Goal: Task Accomplishment & Management: Manage account settings

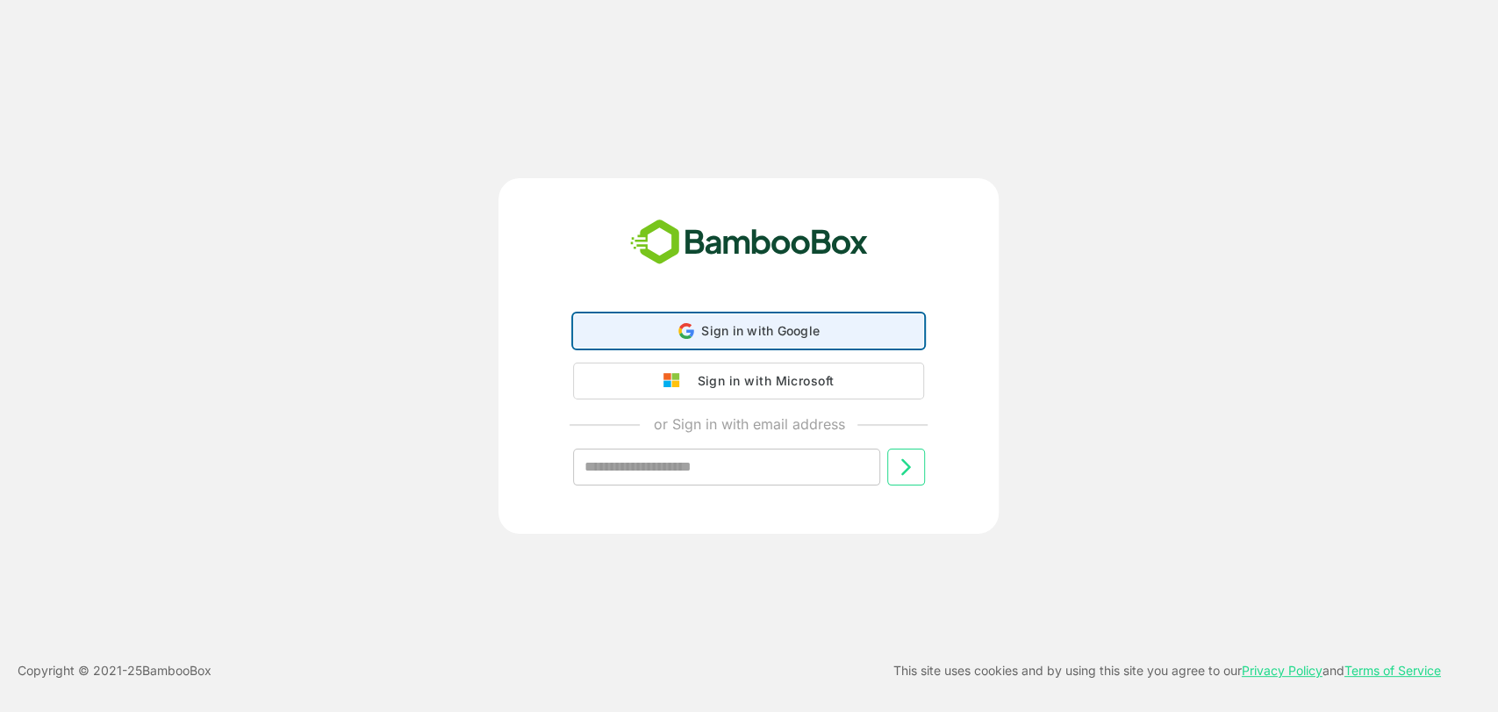
click at [761, 331] on span "Sign in with Google" at bounding box center [760, 330] width 118 height 15
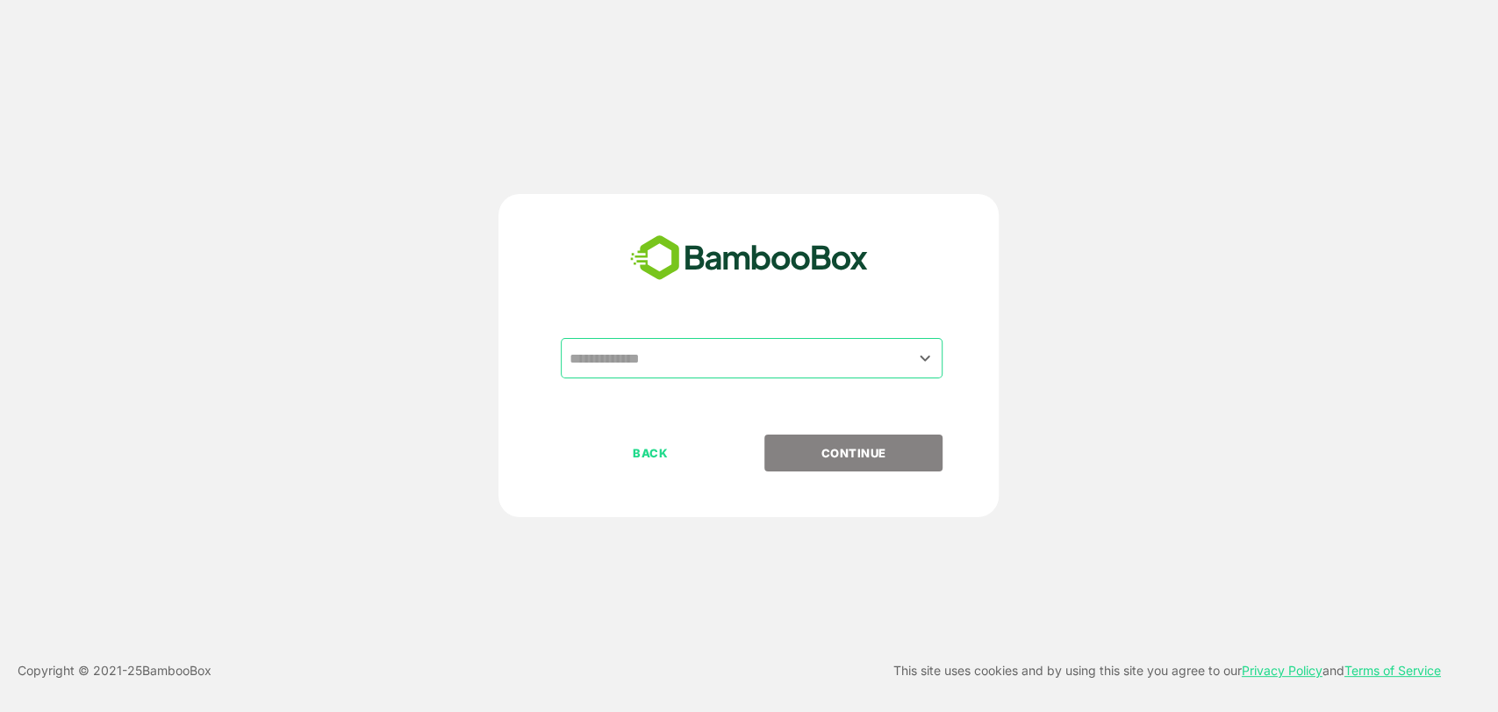
click at [695, 372] on input "text" at bounding box center [751, 357] width 375 height 33
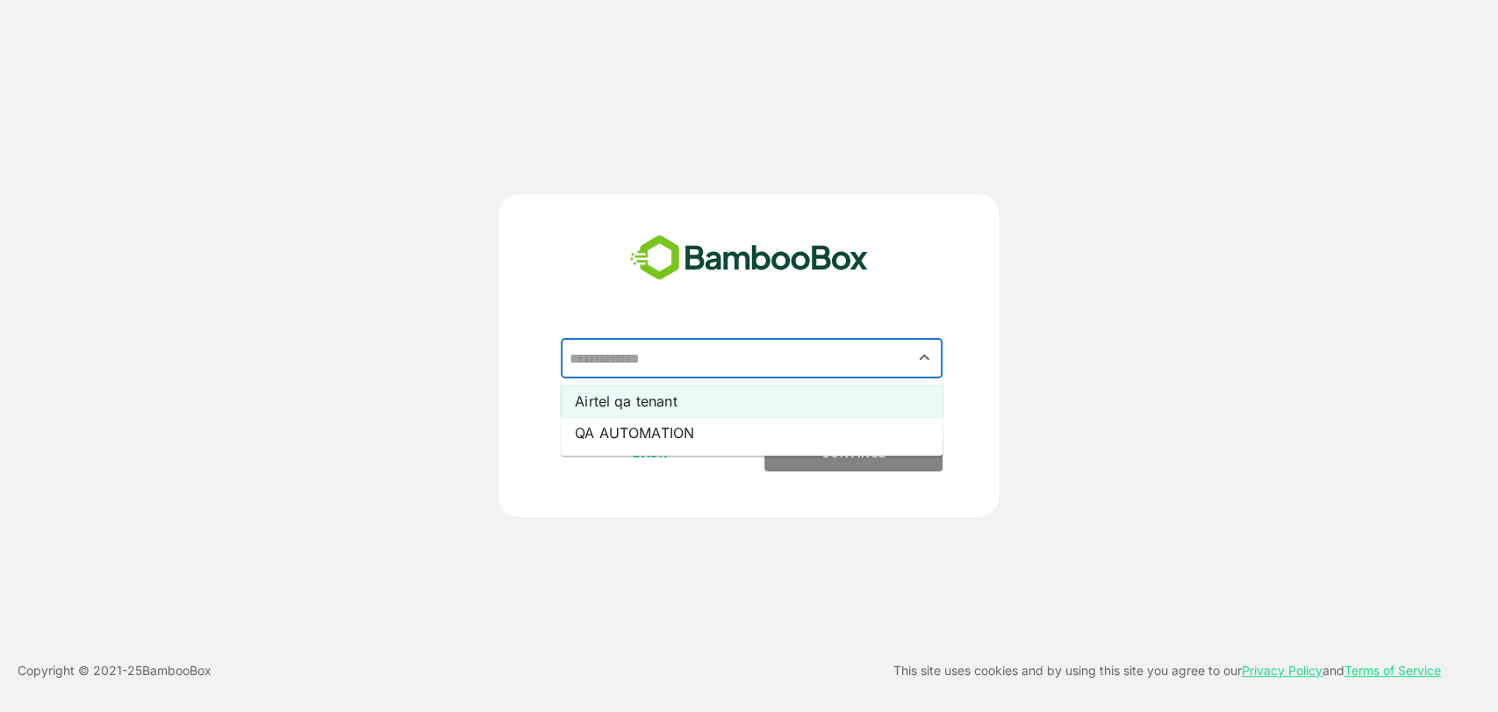
click at [670, 405] on li "Airtel qa tenant" at bounding box center [752, 401] width 382 height 32
type input "**********"
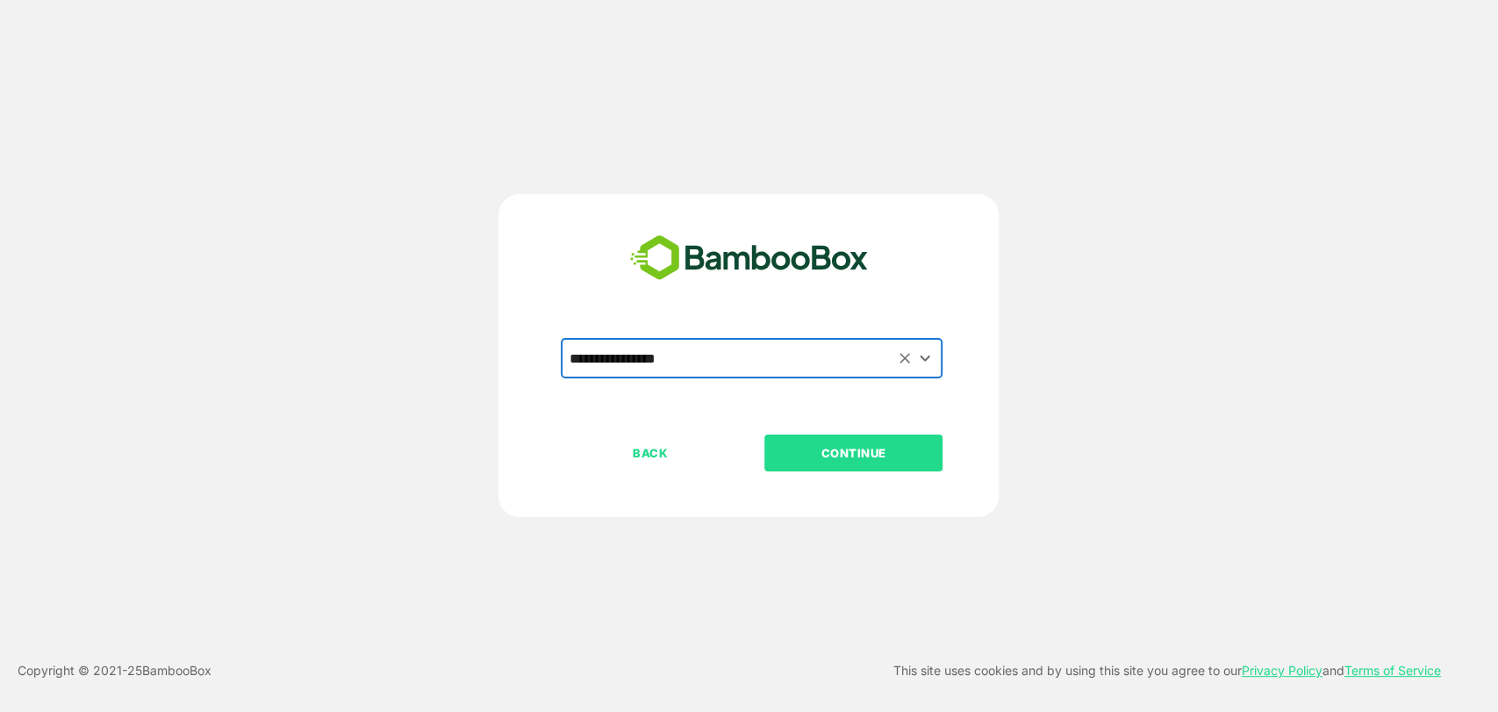
click at [824, 462] on p "CONTINUE" at bounding box center [853, 452] width 175 height 19
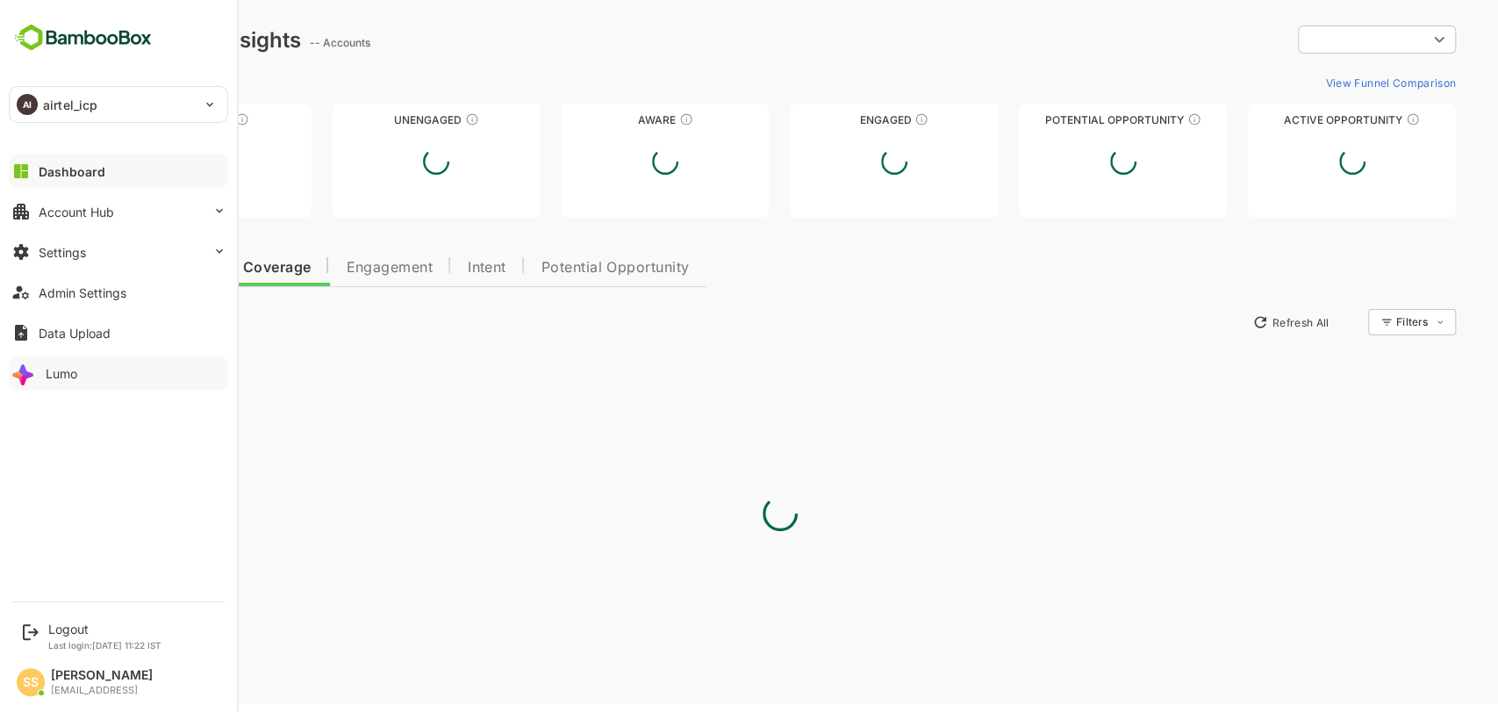
type input "****"
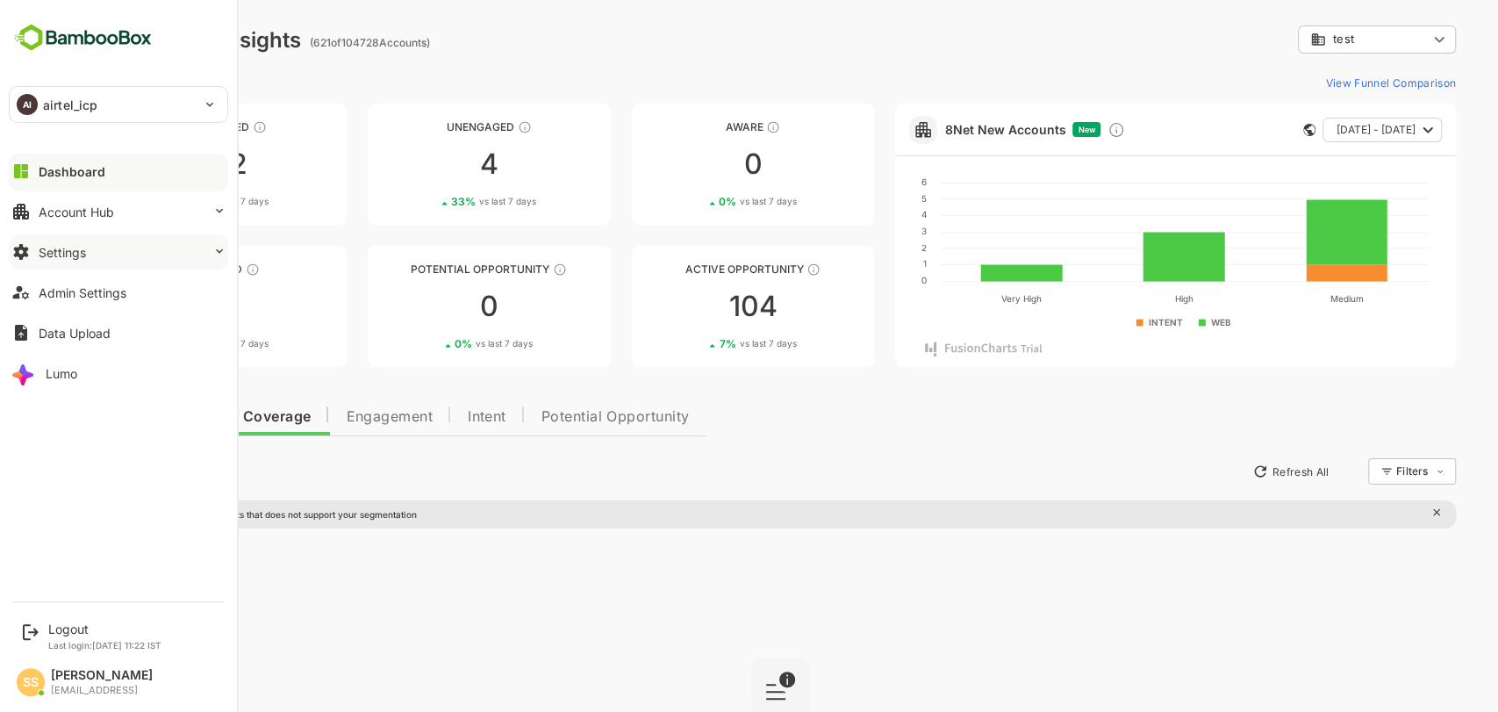
click at [215, 253] on icon at bounding box center [219, 251] width 14 height 14
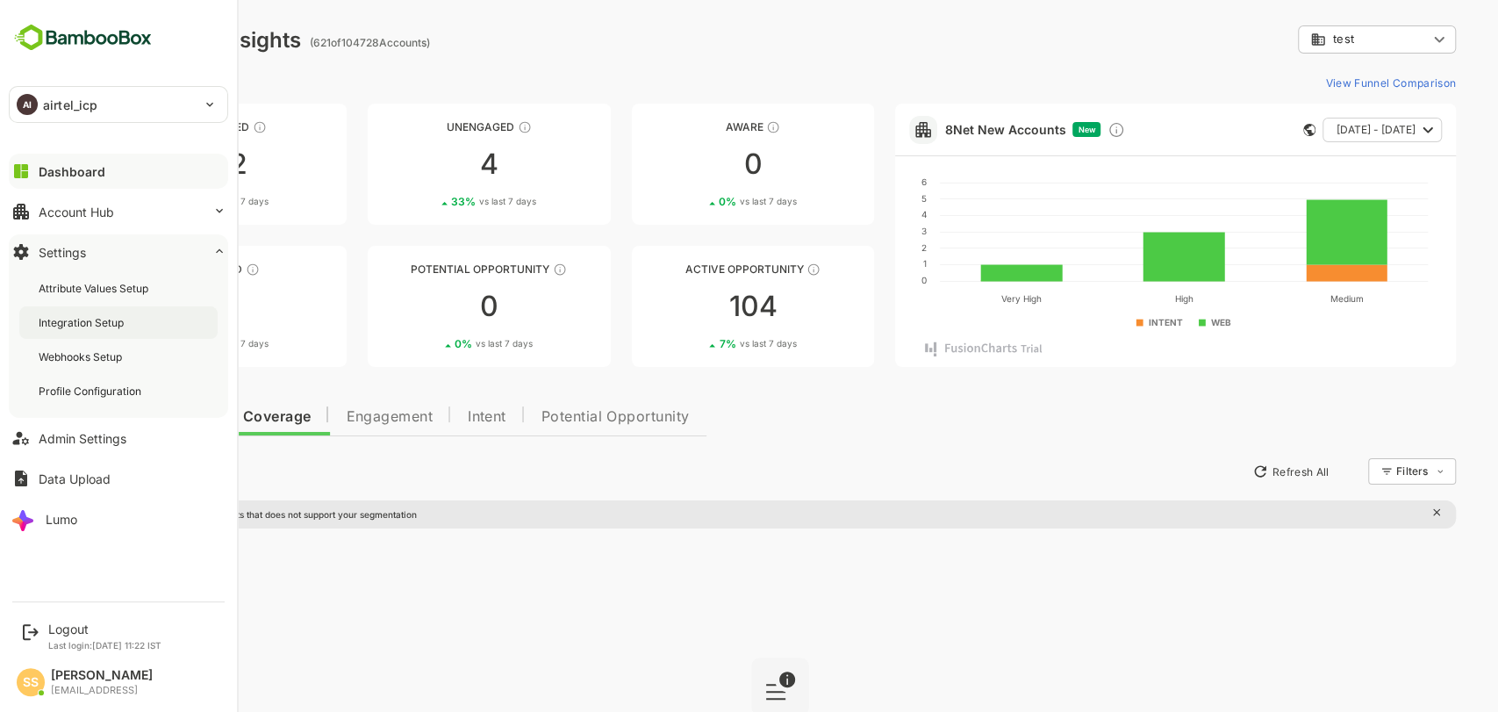
click at [98, 327] on div "Integration Setup" at bounding box center [83, 322] width 89 height 15
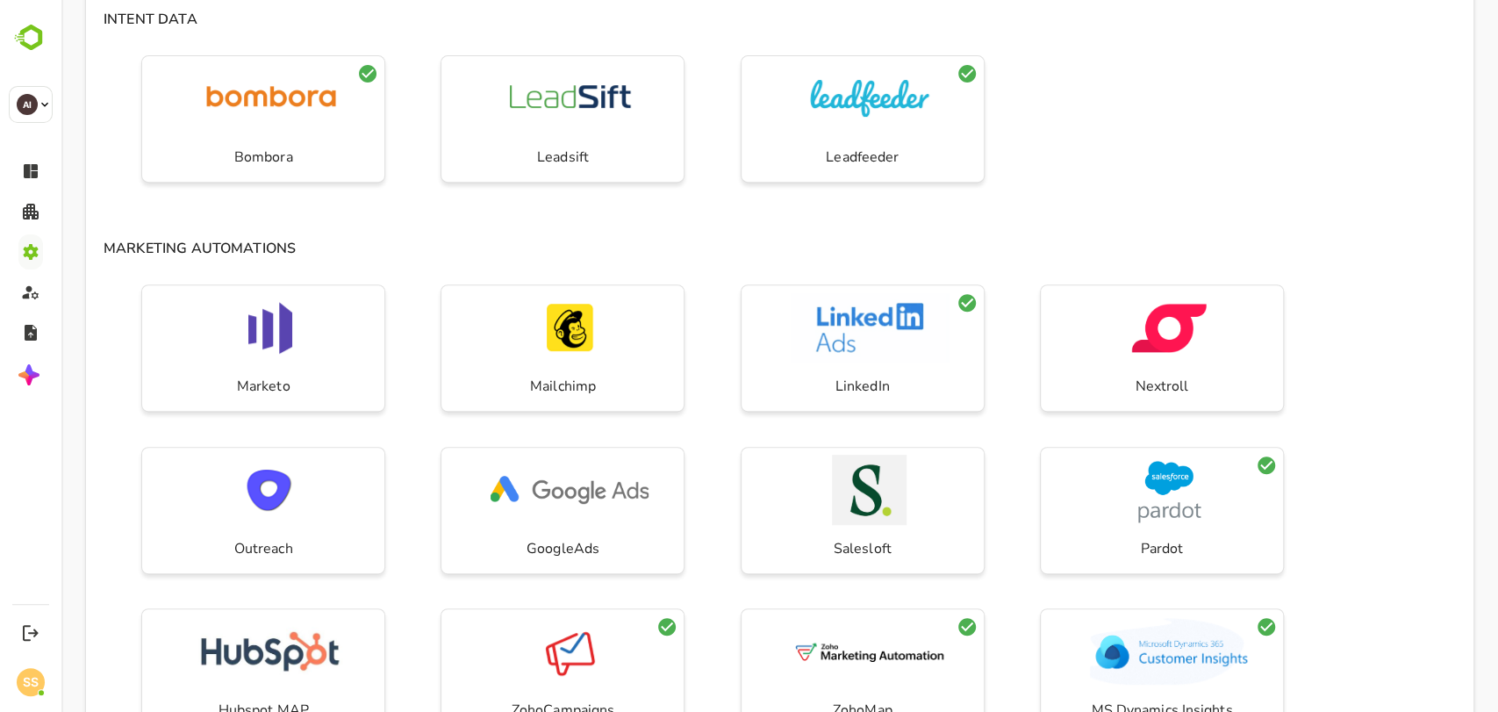
scroll to position [468, 0]
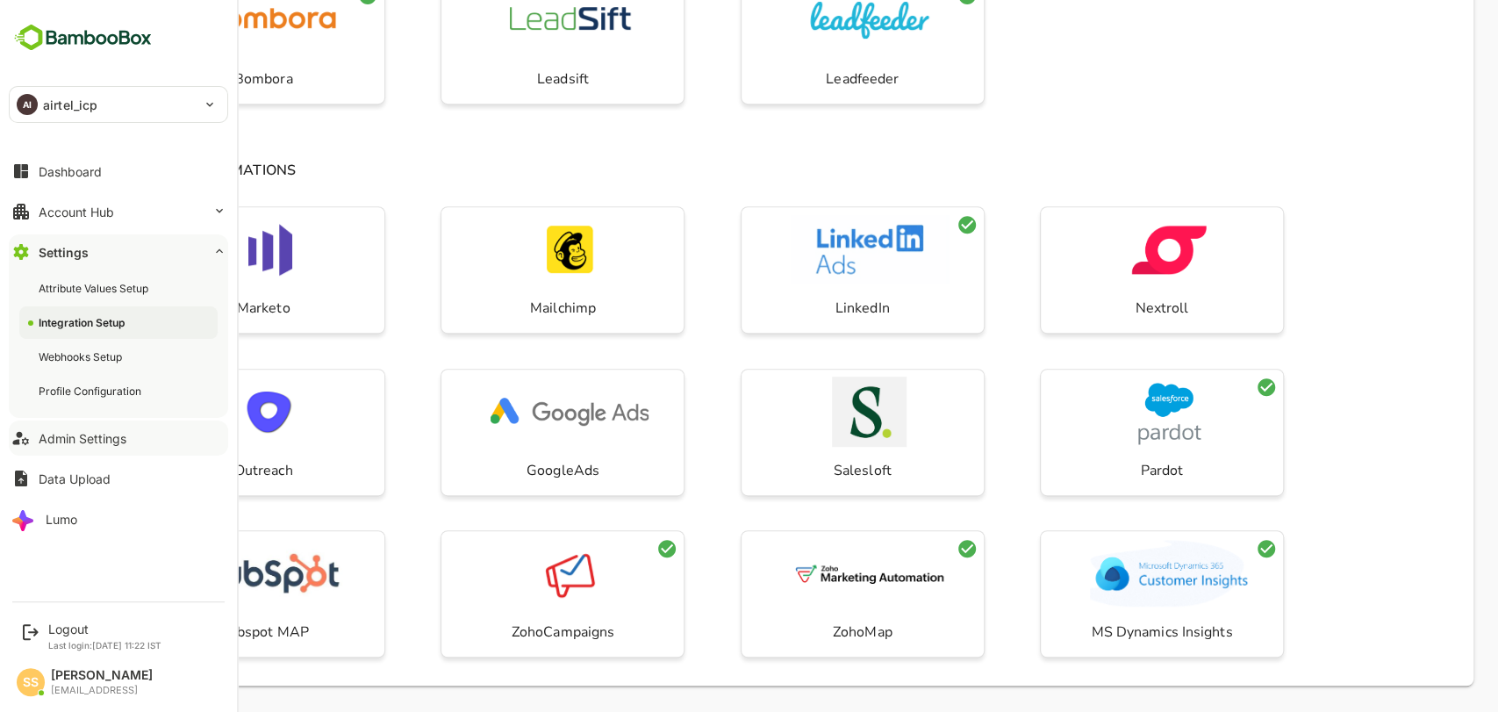
click at [97, 444] on div "Admin Settings" at bounding box center [83, 438] width 88 height 15
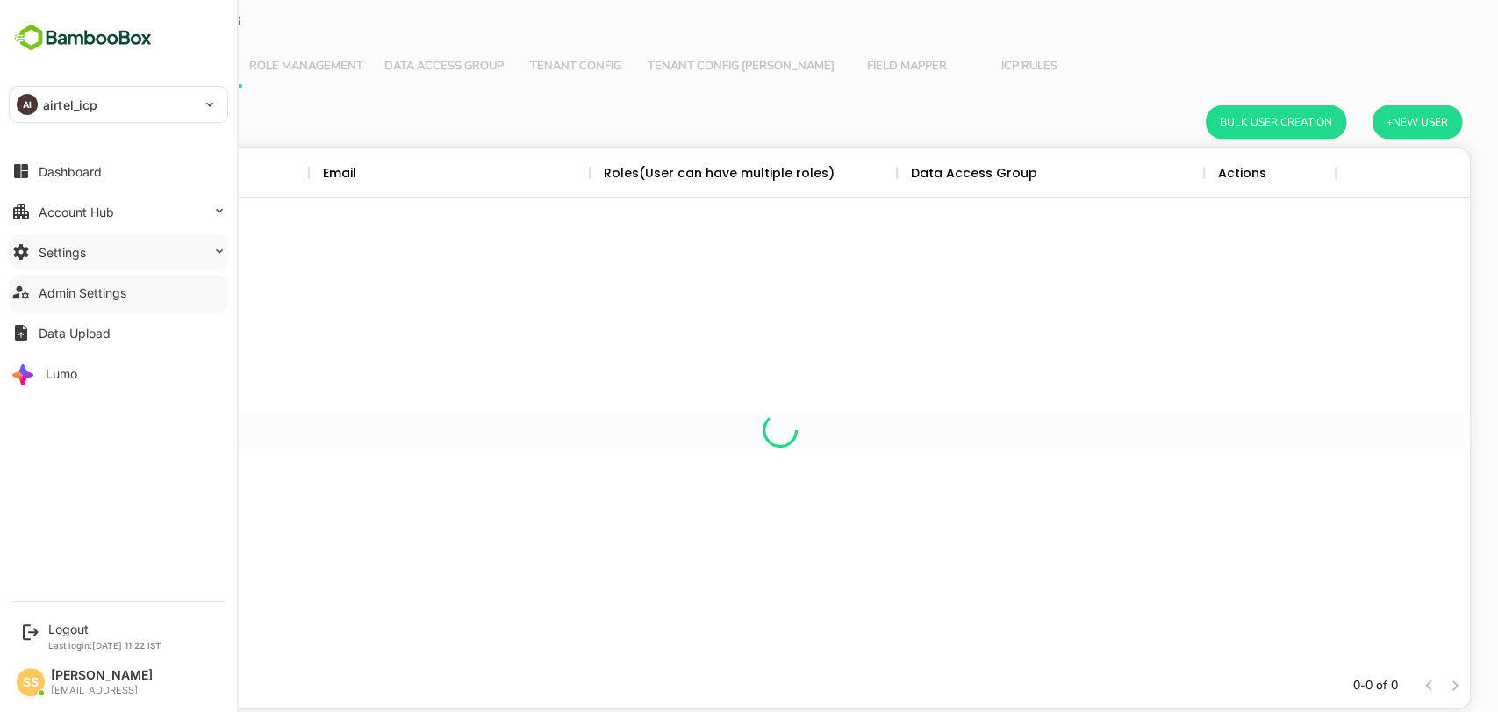
scroll to position [498, 1350]
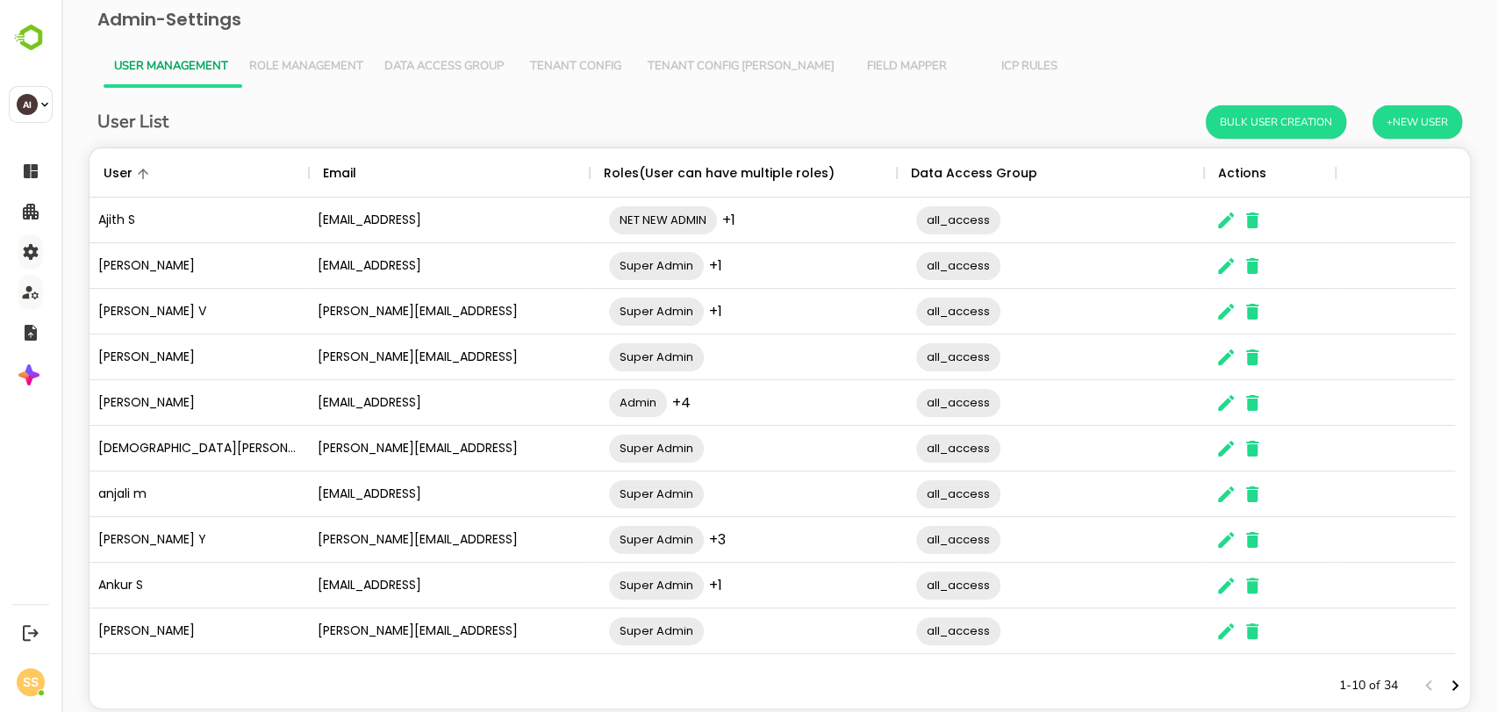
click at [708, 65] on span "Tenant Config [PERSON_NAME]" at bounding box center [741, 67] width 187 height 14
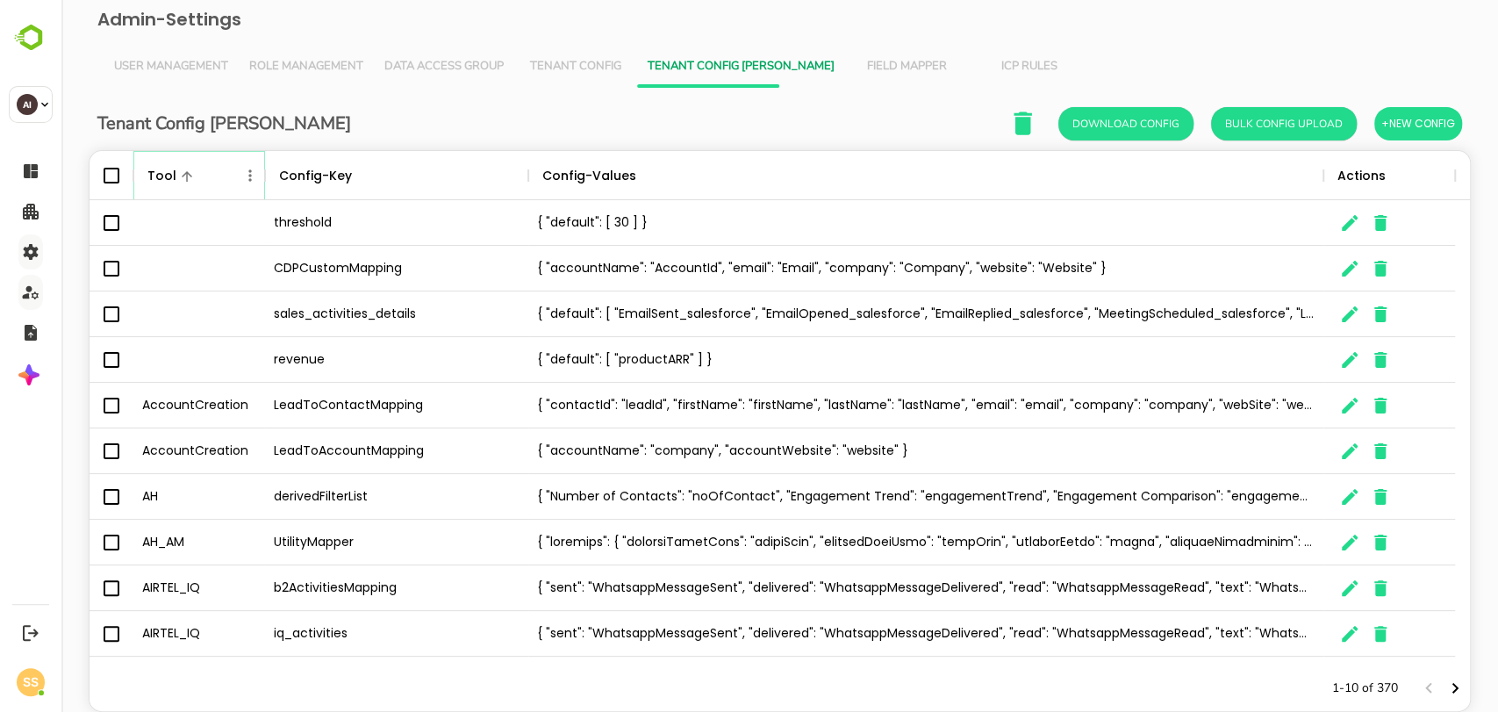
click at [250, 177] on icon "Menu" at bounding box center [250, 176] width 18 height 18
click at [170, 311] on li "Filter" at bounding box center [200, 304] width 121 height 32
click at [400, 246] on input "Value" at bounding box center [445, 240] width 167 height 25
type input "**********"
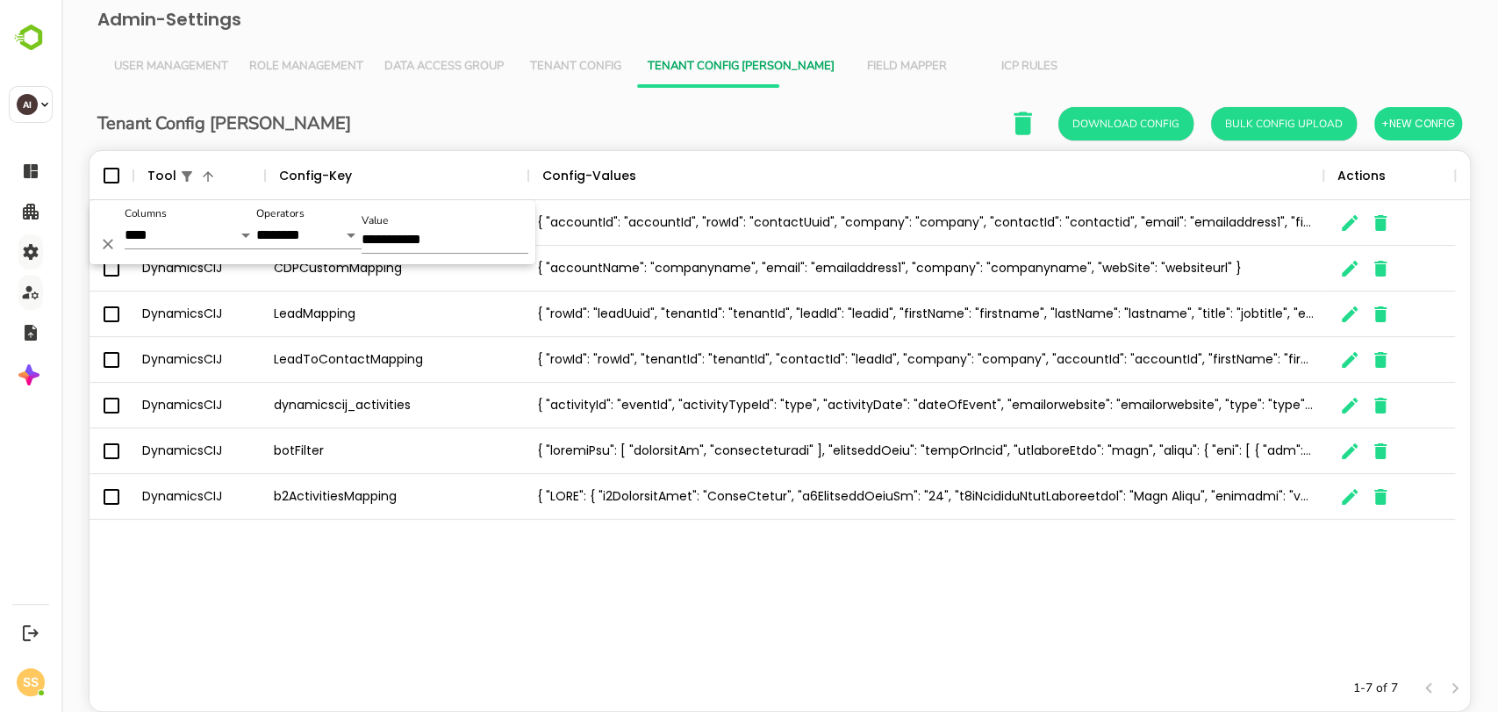
click at [443, 634] on div "DynamicsCIJ ContactMapping { "accountId": "accountId", "rowId": "contactUuid", …" at bounding box center [780, 432] width 1380 height 465
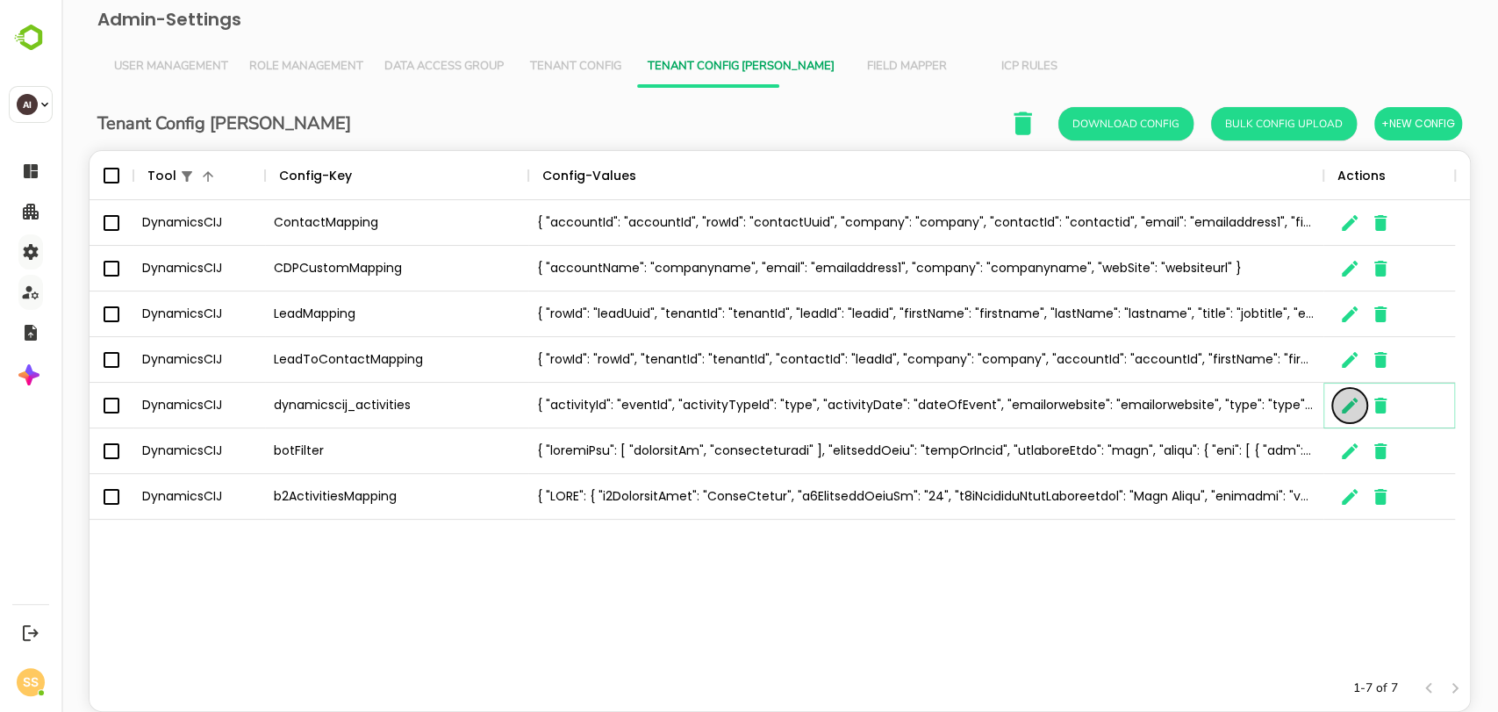
click at [1350, 405] on icon "The User Data" at bounding box center [1350, 406] width 16 height 16
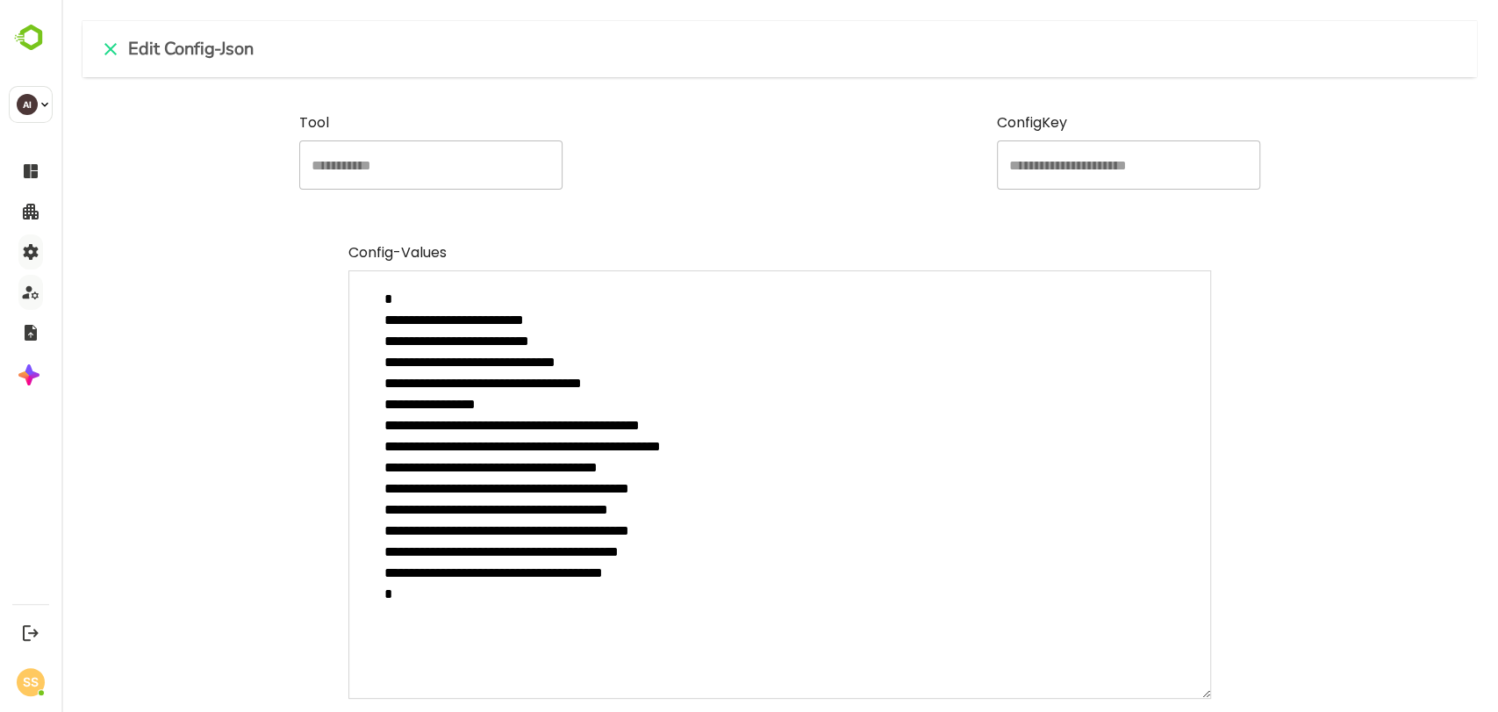
scroll to position [498, 1351]
click at [108, 47] on icon "close" at bounding box center [110, 49] width 12 height 12
type textarea "*"
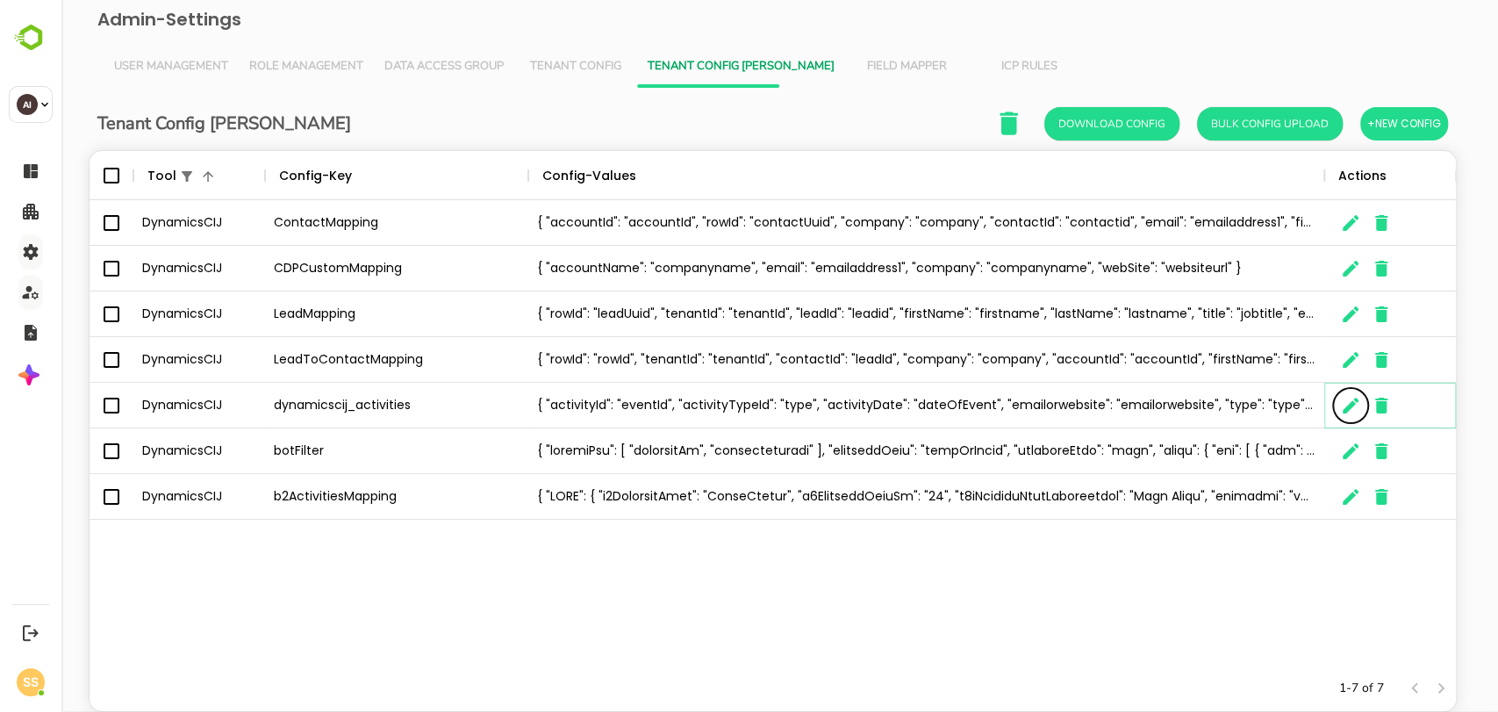
scroll to position [498, 1350]
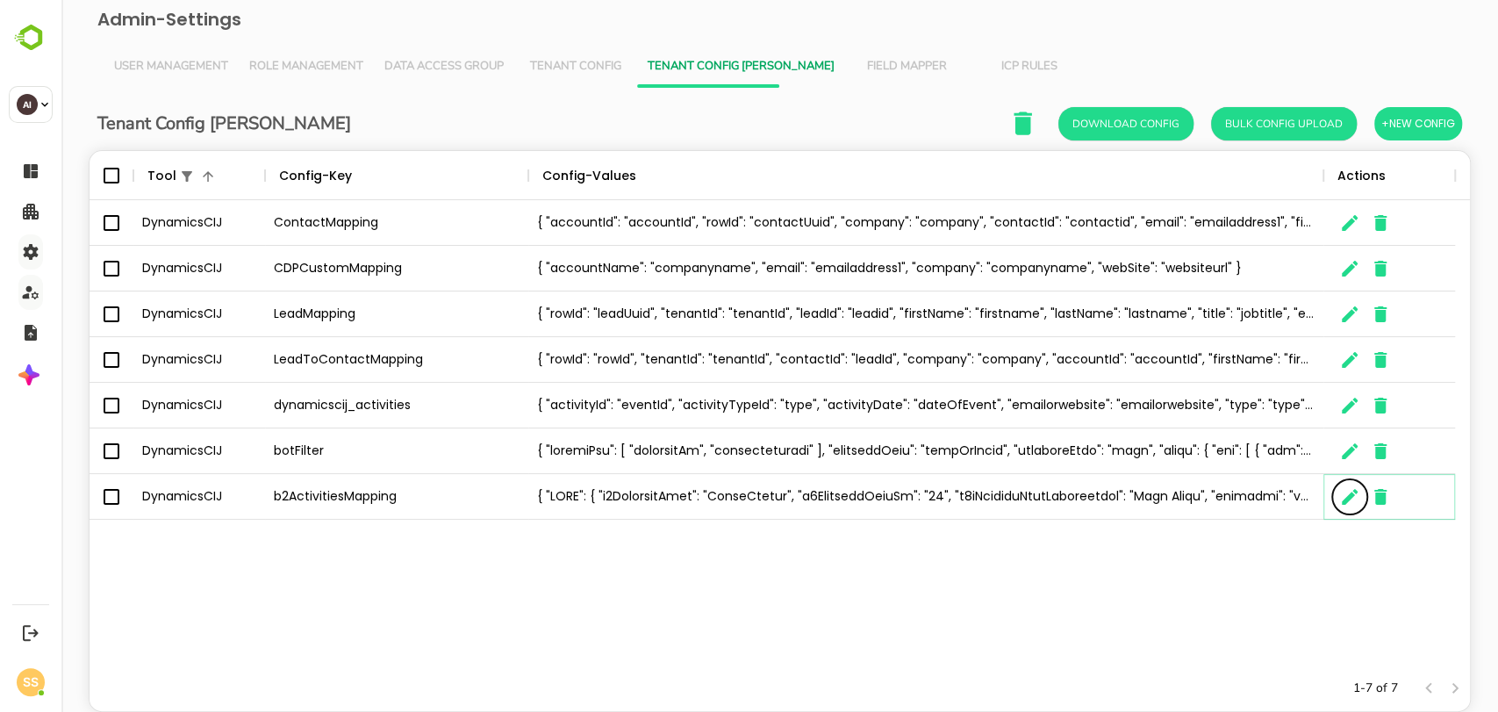
click at [1344, 498] on icon "The User Data" at bounding box center [1350, 497] width 16 height 16
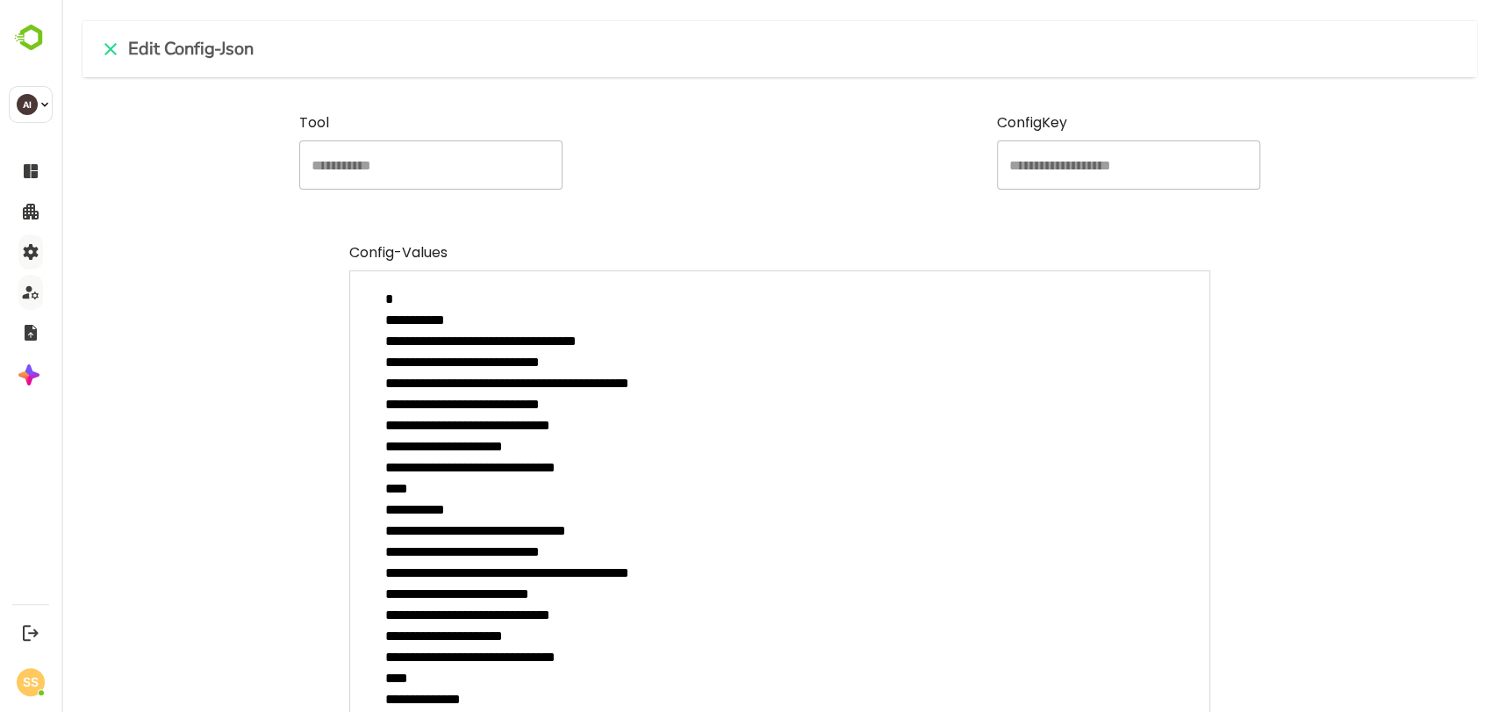
type textarea "*"
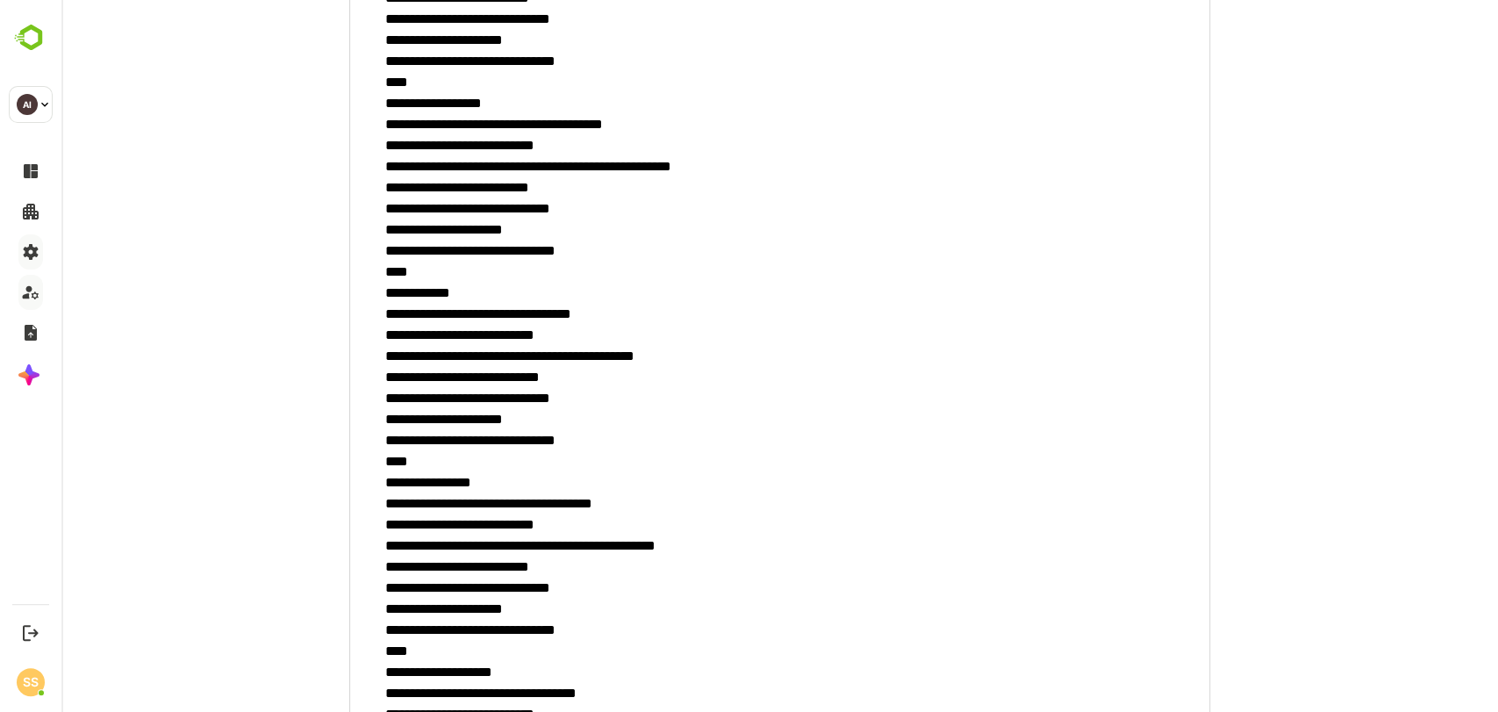
scroll to position [682, 0]
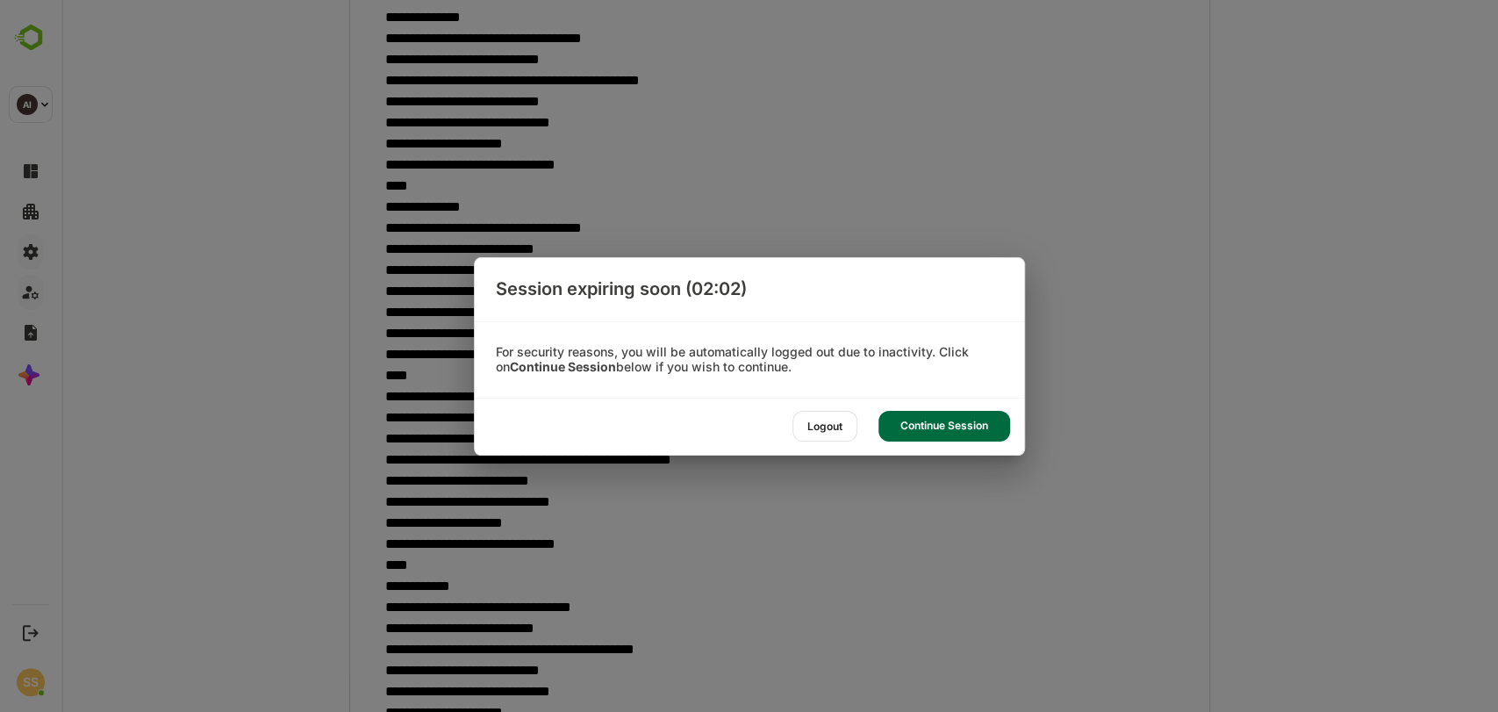
click at [942, 430] on div "Continue Session" at bounding box center [944, 426] width 132 height 31
